Goal: Find specific page/section: Find specific page/section

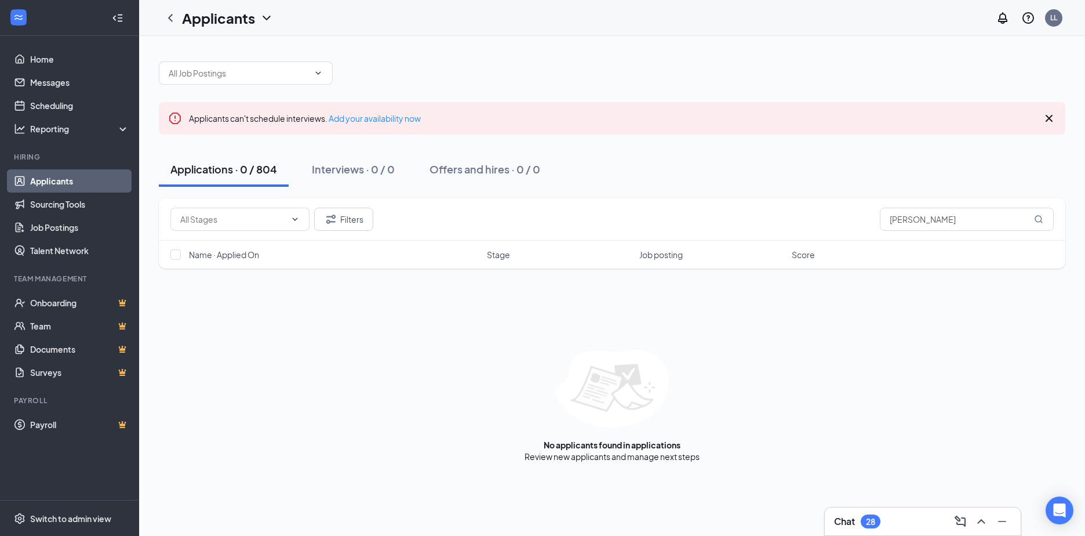
click at [67, 180] on link "Applicants" at bounding box center [79, 180] width 99 height 23
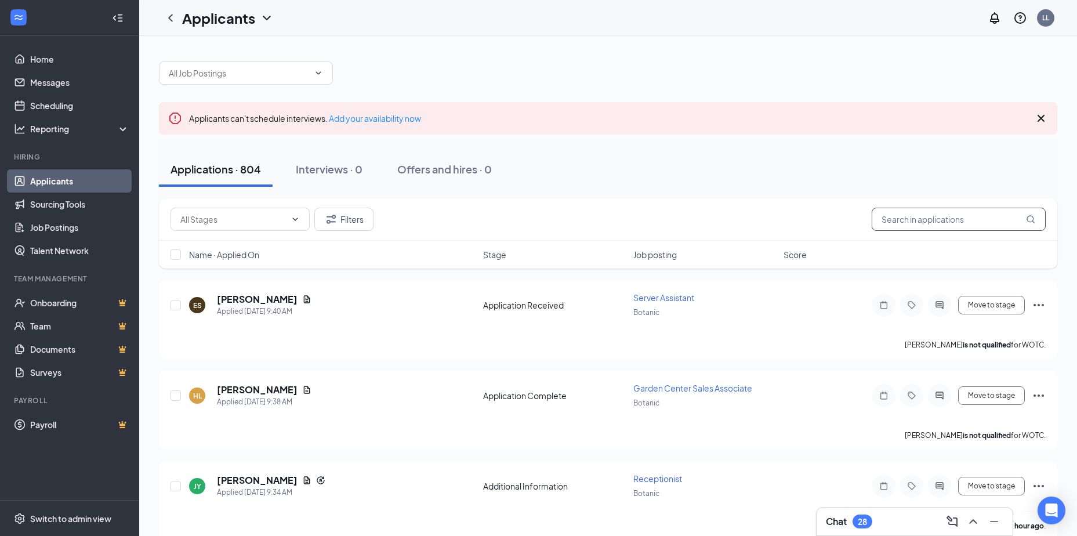
click at [916, 222] on input "[PERSON_NAME]" at bounding box center [958, 219] width 174 height 23
type input "c"
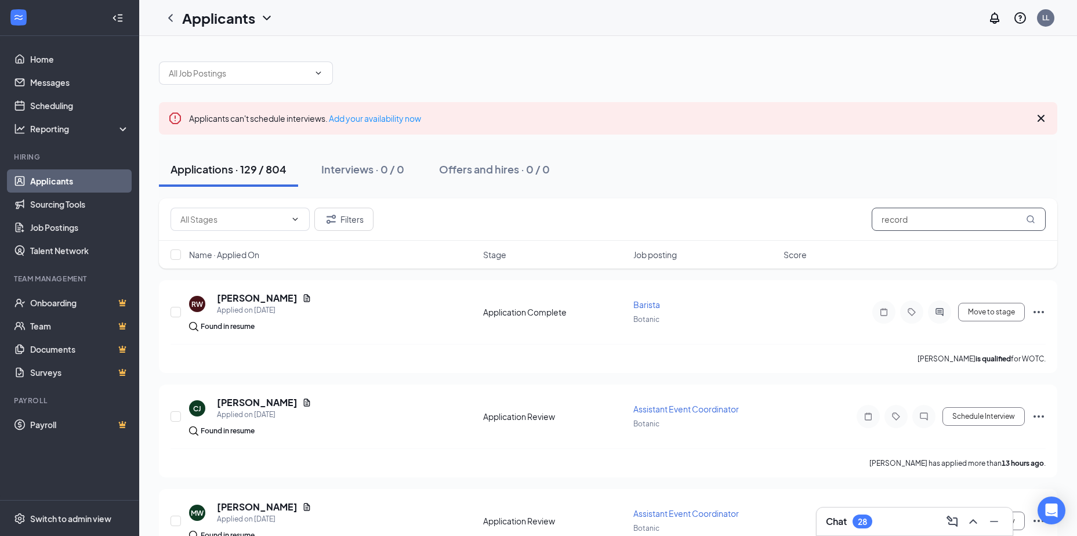
click at [923, 215] on input "record" at bounding box center [958, 219] width 174 height 23
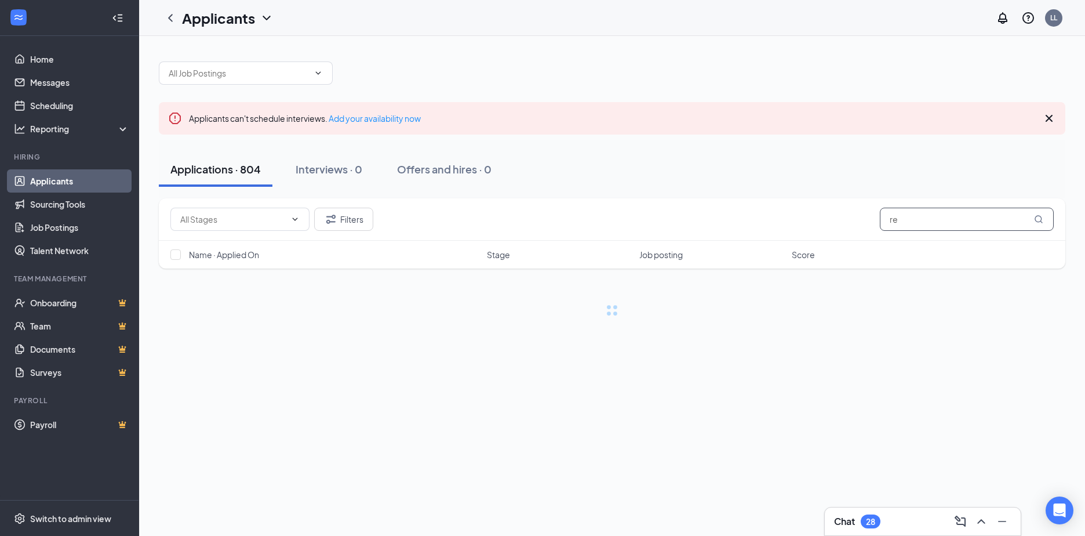
type input "r"
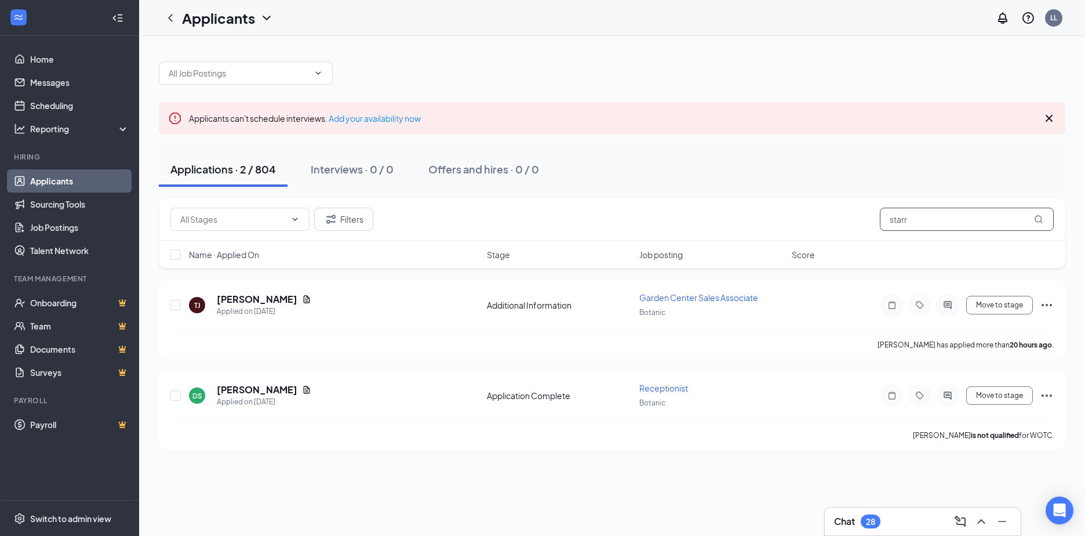
drag, startPoint x: 920, startPoint y: 220, endPoint x: 863, endPoint y: 220, distance: 57.4
click at [863, 220] on div "Filters starr" at bounding box center [612, 219] width 884 height 23
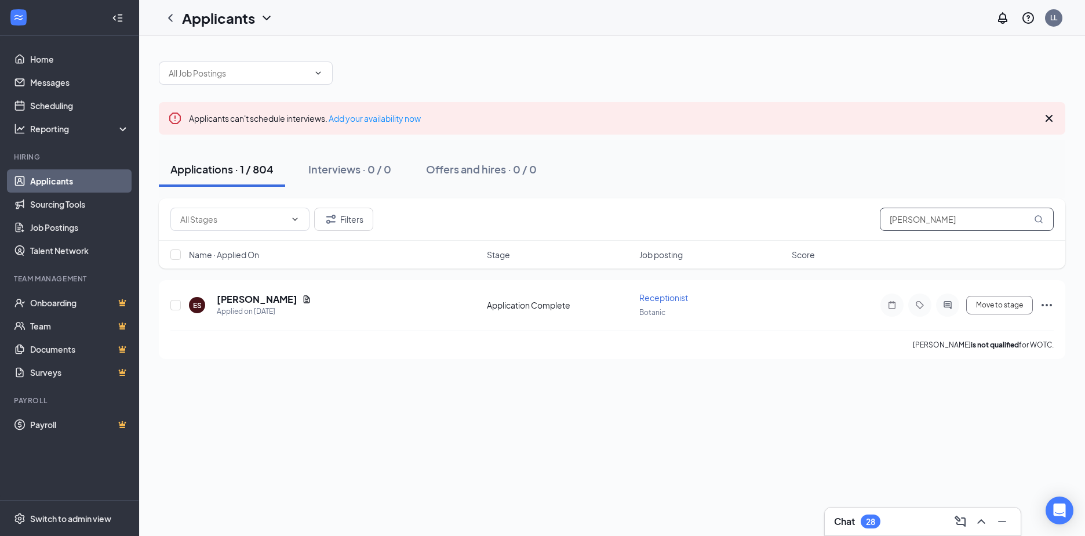
type input "[PERSON_NAME]"
